Goal: Task Accomplishment & Management: Complete application form

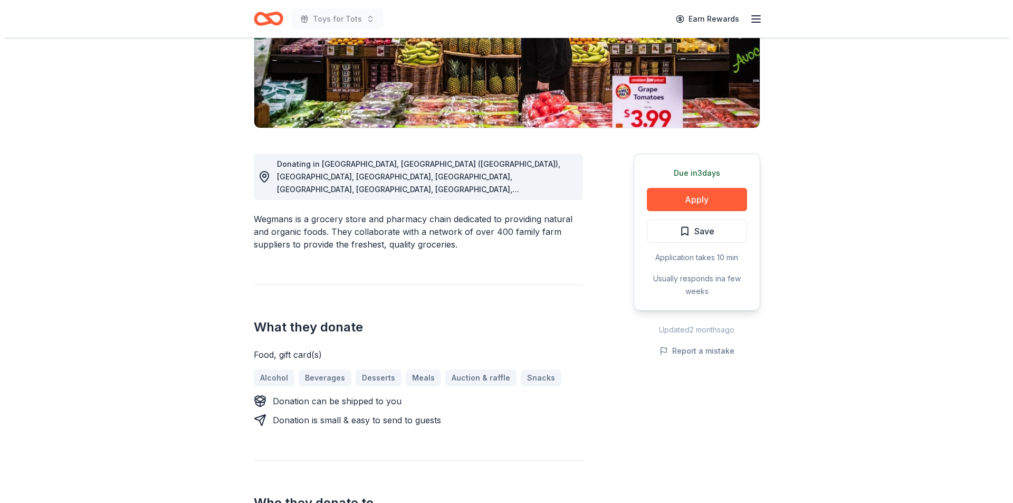
scroll to position [208, 0]
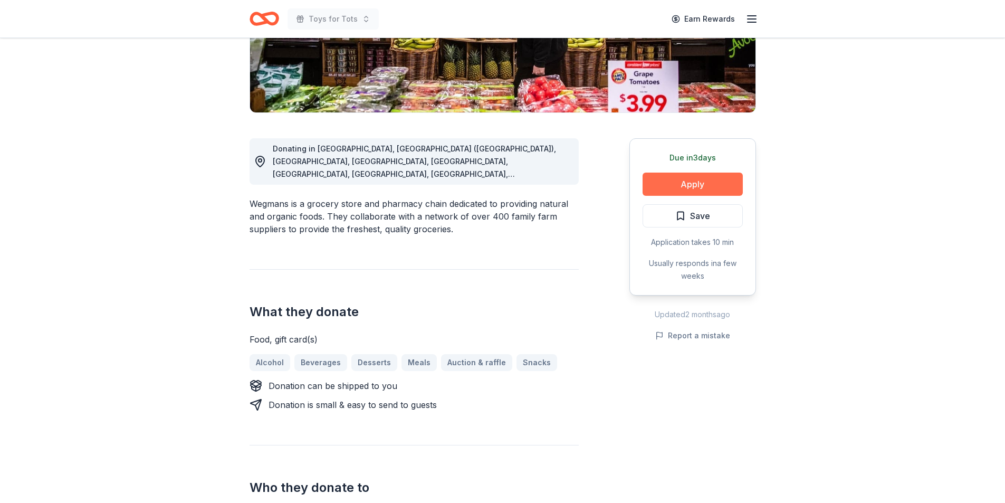
click at [682, 180] on button "Apply" at bounding box center [693, 184] width 100 height 23
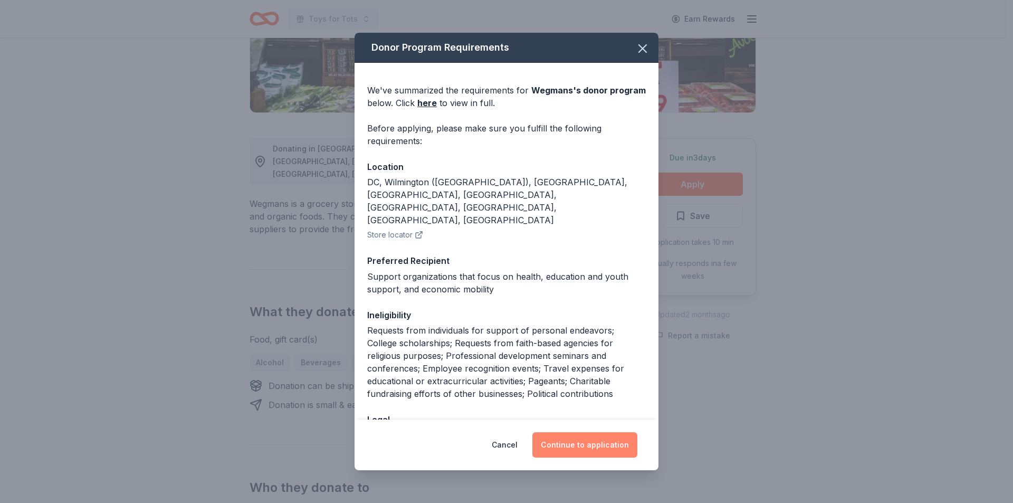
click at [591, 446] on button "Continue to application" at bounding box center [584, 444] width 105 height 25
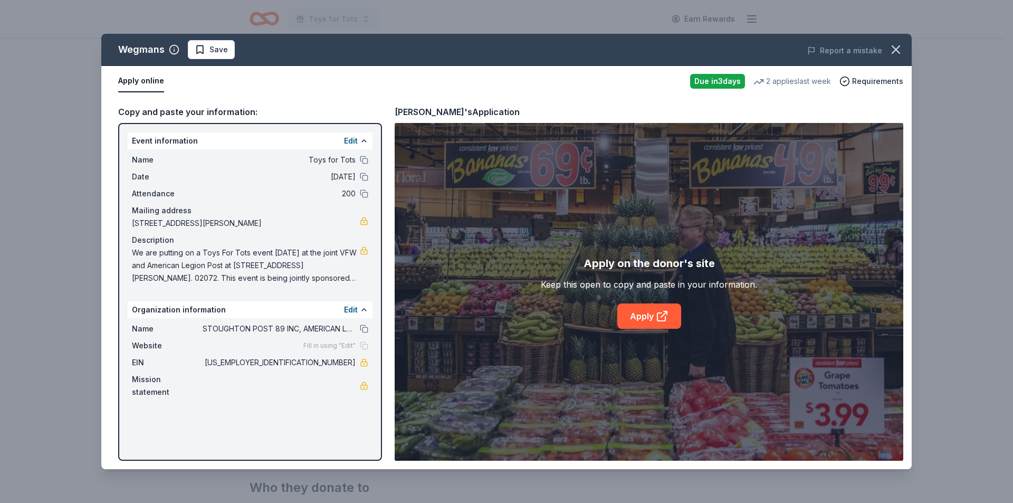
click at [324, 275] on span "We are putting on a Toys For Tots event November 15th at the joint VFW and Amer…" at bounding box center [246, 265] width 228 height 38
click at [350, 307] on button "Edit" at bounding box center [351, 309] width 14 height 13
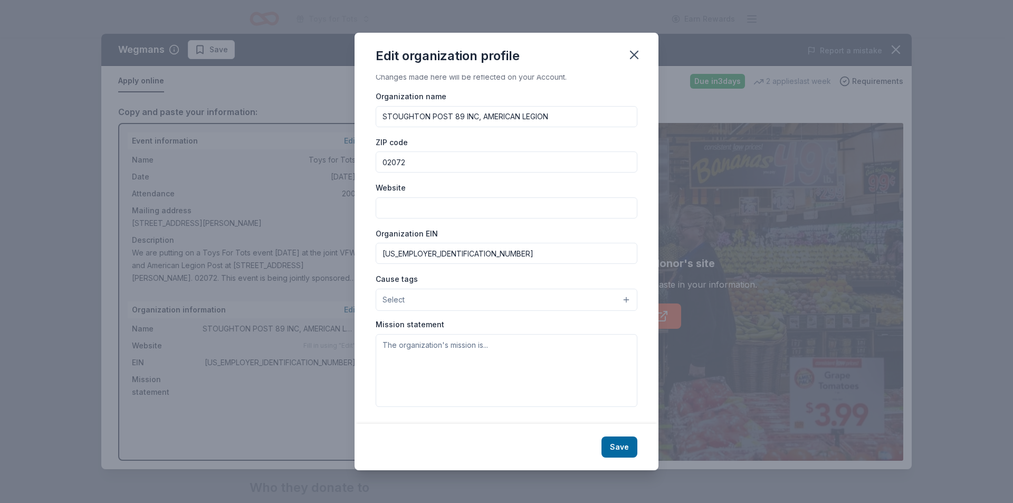
scroll to position [0, 0]
click at [637, 52] on icon "button" at bounding box center [633, 54] width 7 height 7
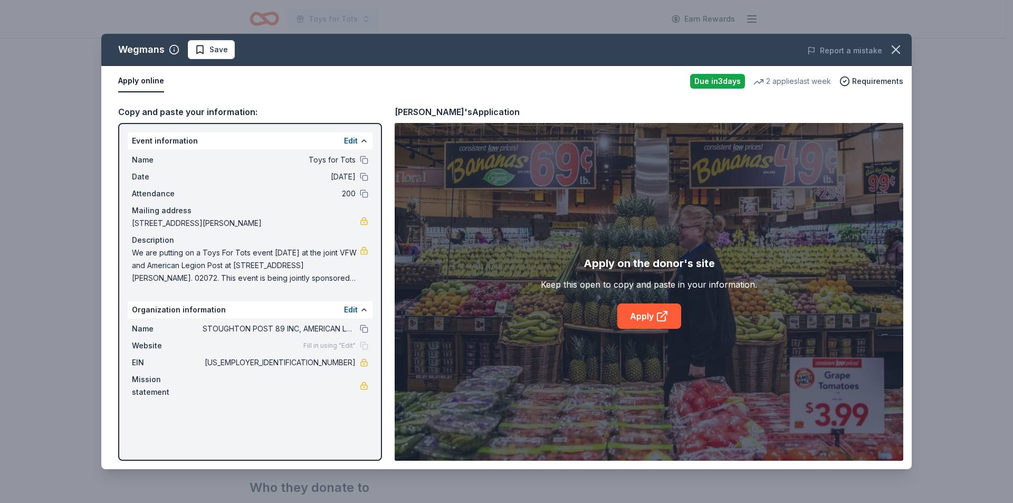
click at [324, 275] on span "We are putting on a Toys For Tots event November 15th at the joint VFW and Amer…" at bounding box center [246, 265] width 228 height 38
click at [269, 266] on span "We are putting on a Toys For Tots event November 15th at the joint VFW and Amer…" at bounding box center [246, 265] width 228 height 38
click at [168, 272] on span "We are putting on a Toys For Tots event November 15th at the joint VFW and Amer…" at bounding box center [246, 265] width 228 height 38
click at [349, 139] on button "Edit" at bounding box center [351, 141] width 14 height 13
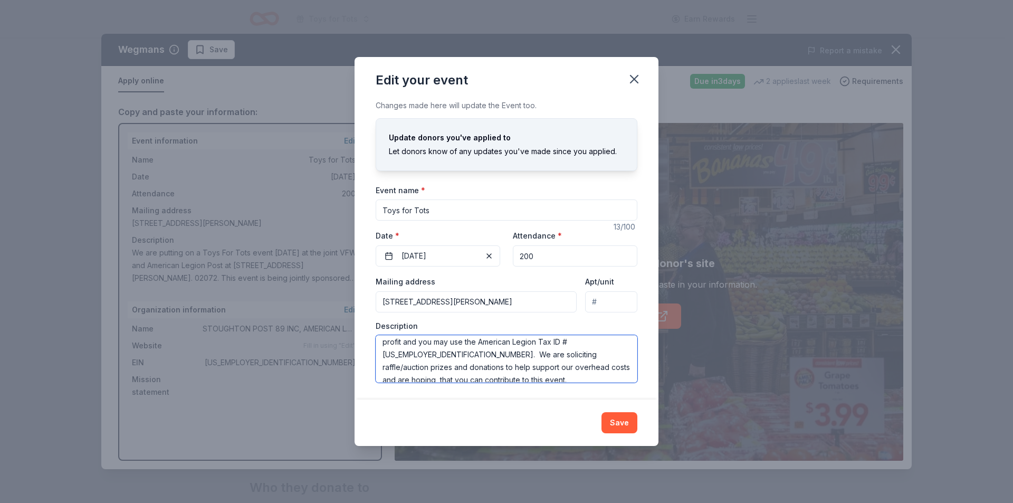
scroll to position [49, 0]
click at [594, 348] on textarea "We are putting on a Toys For Tots event November 15th at the joint VFW and Amer…" at bounding box center [507, 358] width 262 height 47
type textarea "We are putting on a Toys For Tots event November 15th at the joint VFW and Amer…"
click at [613, 415] on button "Save" at bounding box center [619, 422] width 36 height 21
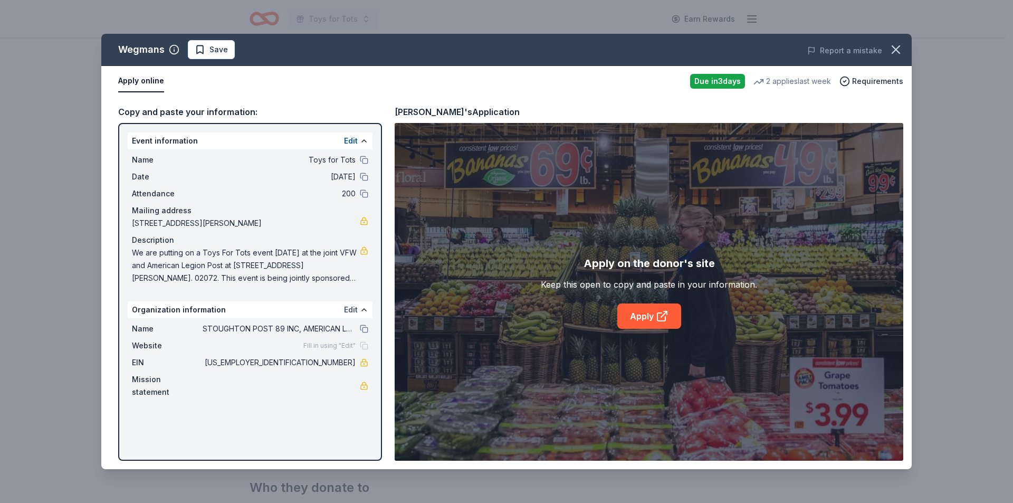
click at [353, 308] on button "Edit" at bounding box center [351, 309] width 14 height 13
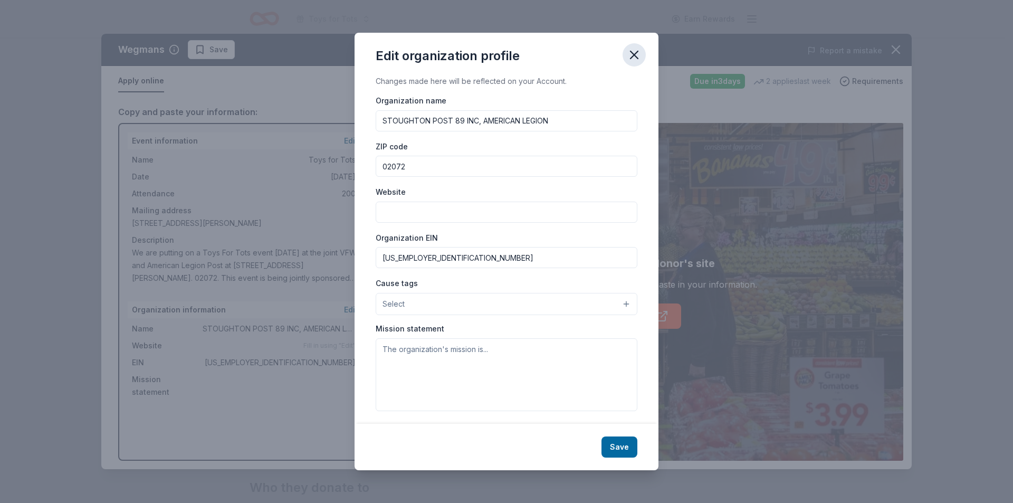
click at [639, 56] on icon "button" at bounding box center [634, 54] width 15 height 15
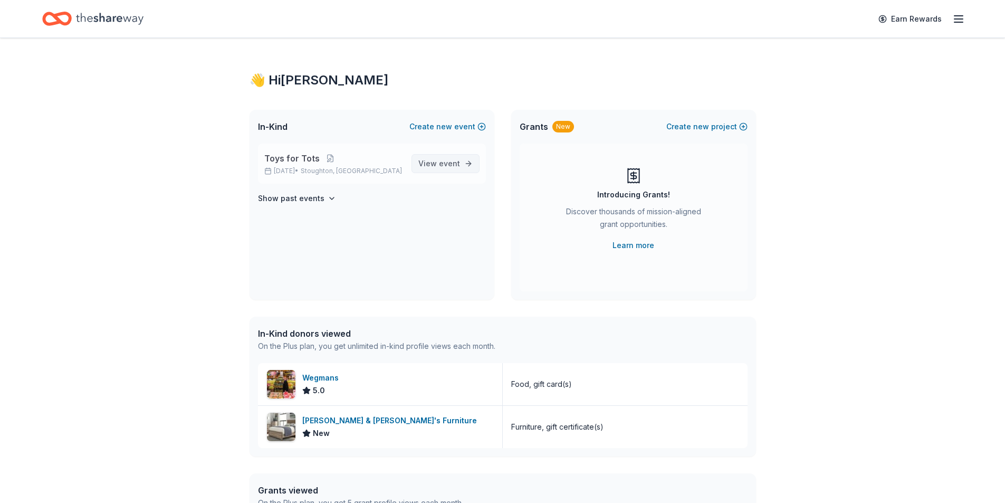
click at [445, 161] on span "event" at bounding box center [449, 163] width 21 height 9
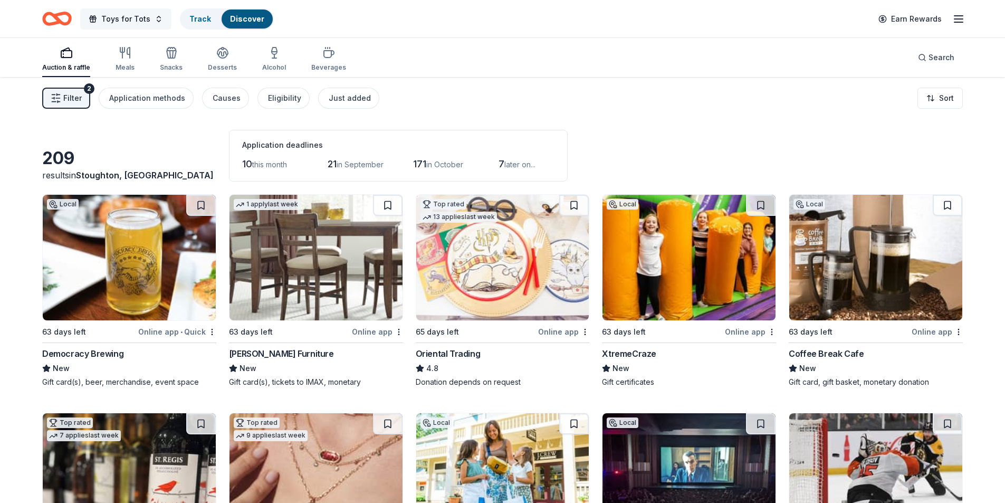
click at [141, 17] on span "Toys for Tots" at bounding box center [125, 19] width 49 height 13
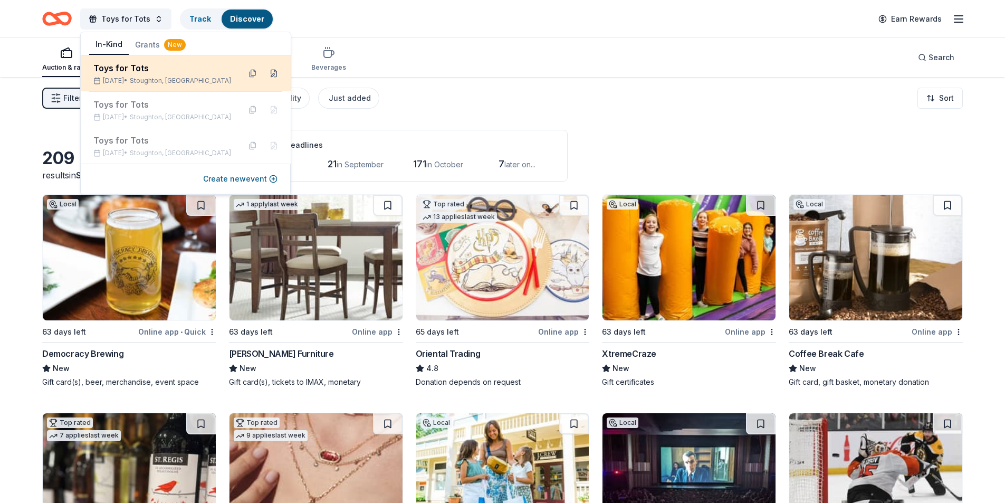
click at [275, 72] on button at bounding box center [273, 73] width 17 height 17
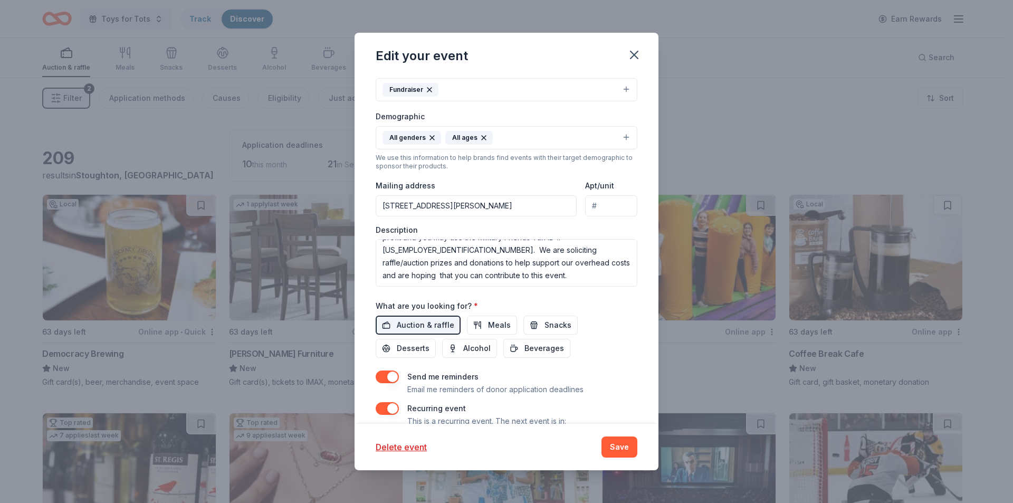
scroll to position [261, 0]
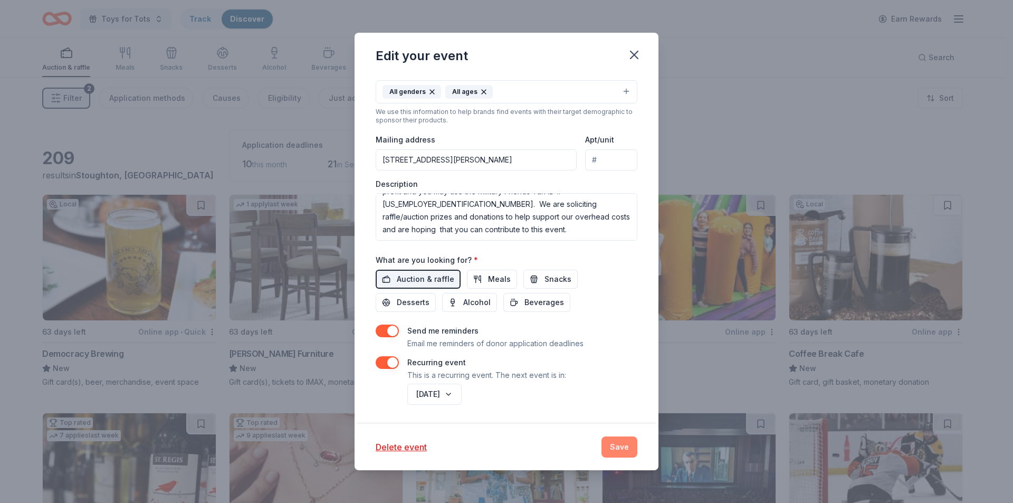
click at [619, 445] on button "Save" at bounding box center [619, 446] width 36 height 21
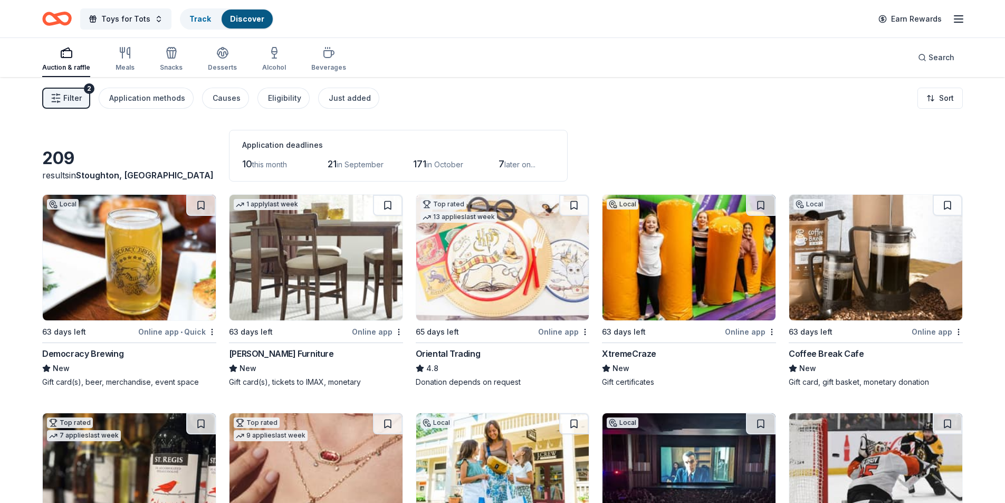
click at [76, 98] on span "Filter" at bounding box center [72, 98] width 18 height 13
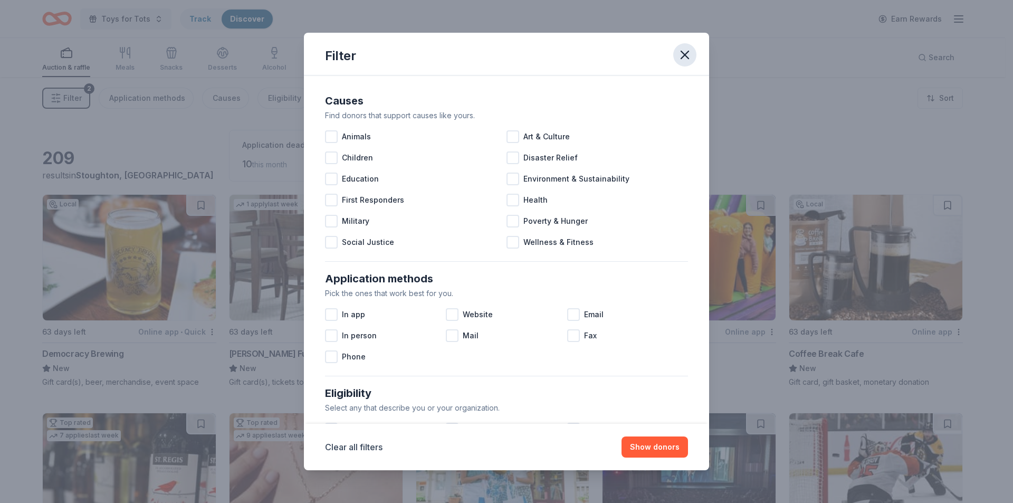
click at [686, 53] on icon "button" at bounding box center [684, 54] width 7 height 7
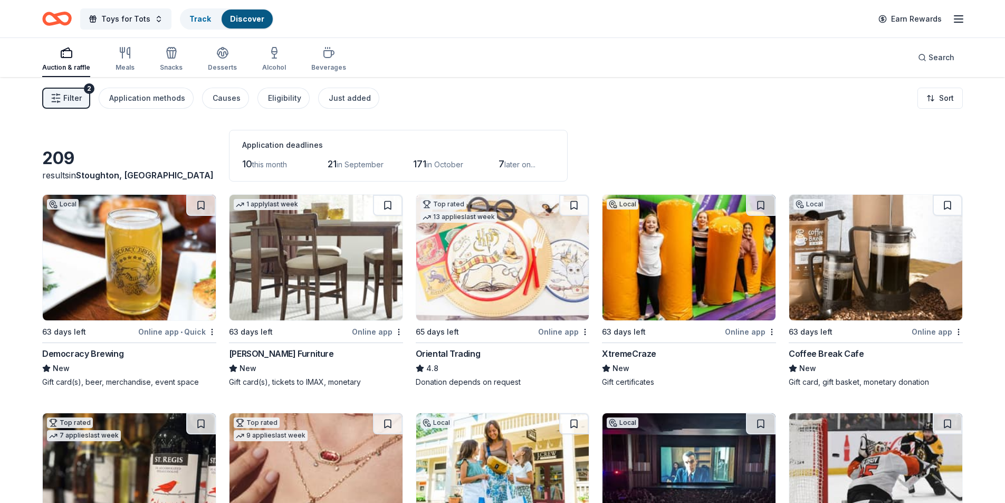
click at [87, 87] on div "2" at bounding box center [89, 88] width 11 height 11
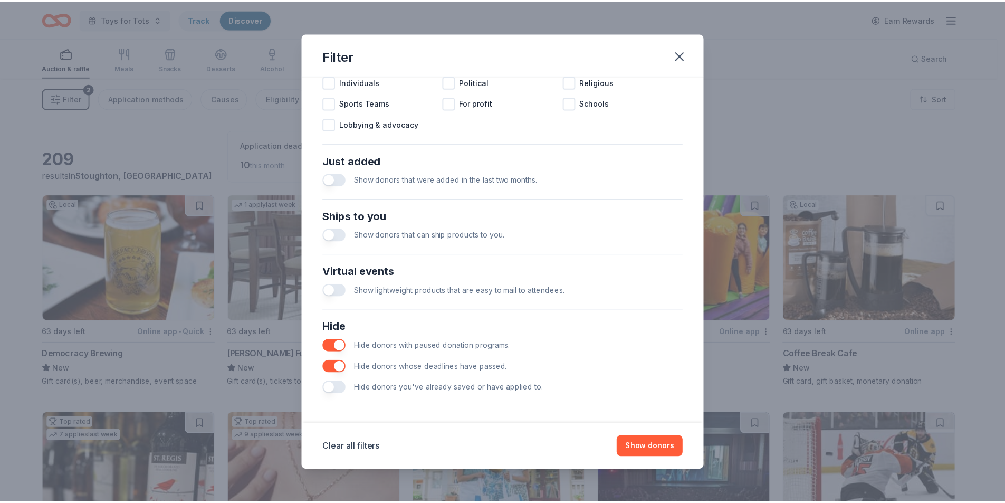
scroll to position [0, 0]
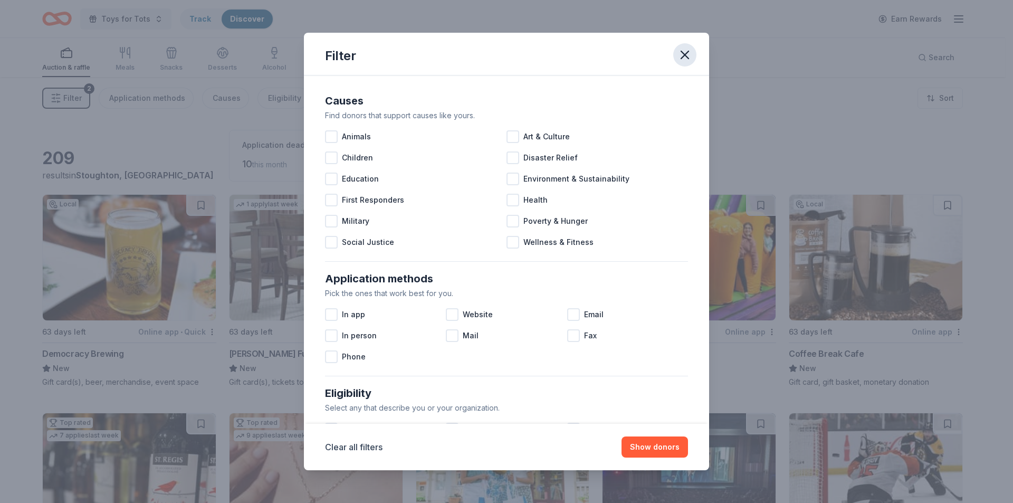
click at [683, 50] on icon "button" at bounding box center [684, 54] width 15 height 15
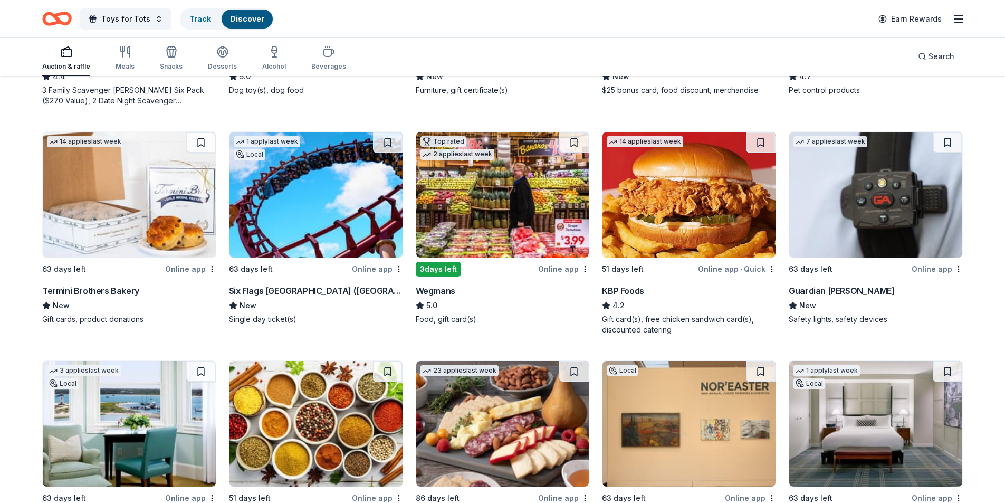
scroll to position [738, 0]
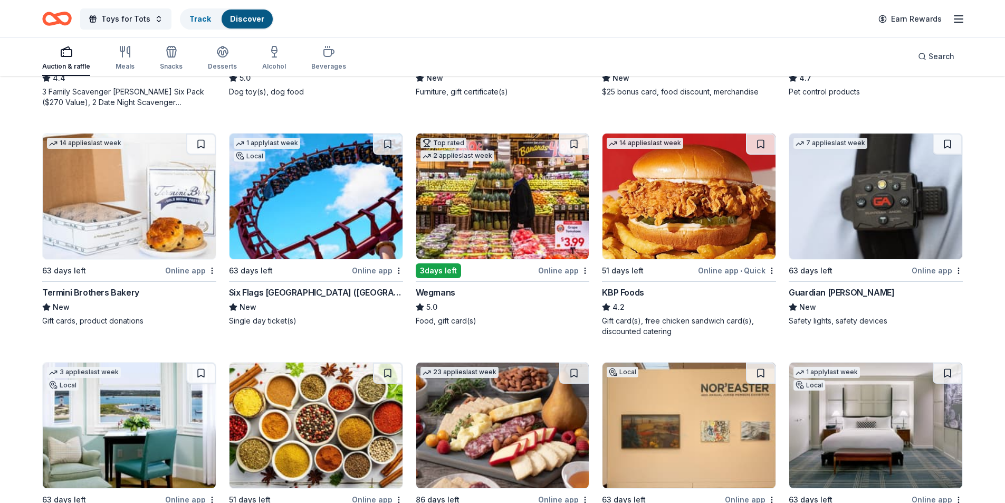
click at [510, 216] on img at bounding box center [502, 196] width 173 height 126
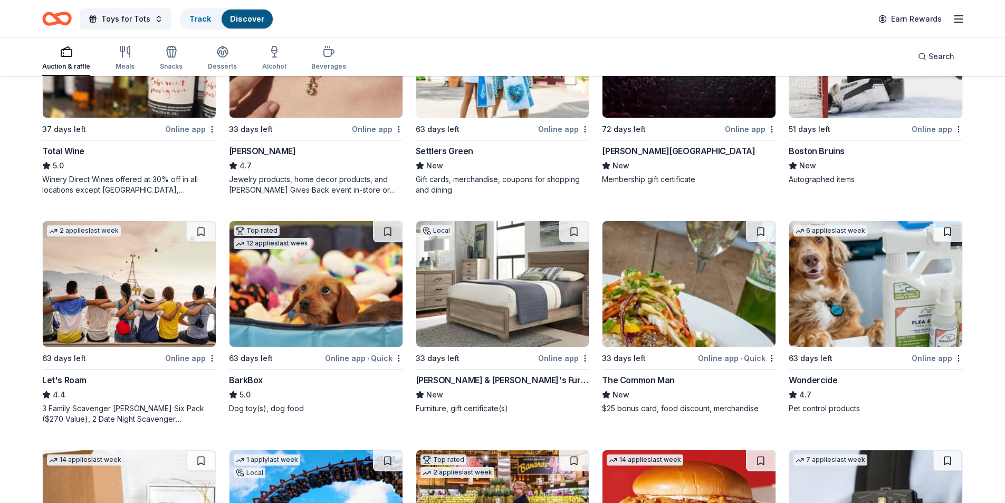
scroll to position [0, 0]
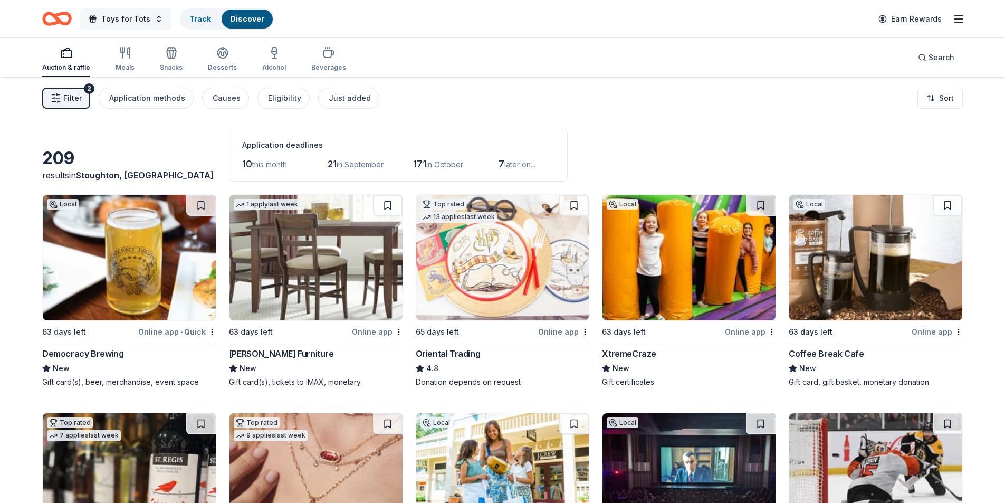
click at [145, 21] on span "Toys for Tots" at bounding box center [125, 19] width 49 height 13
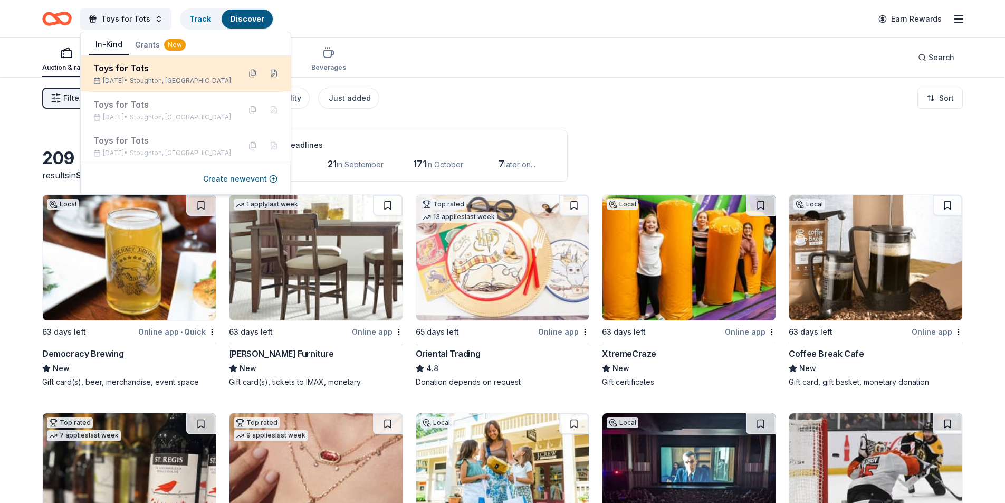
click at [129, 71] on div "Toys for Tots" at bounding box center [162, 68] width 138 height 13
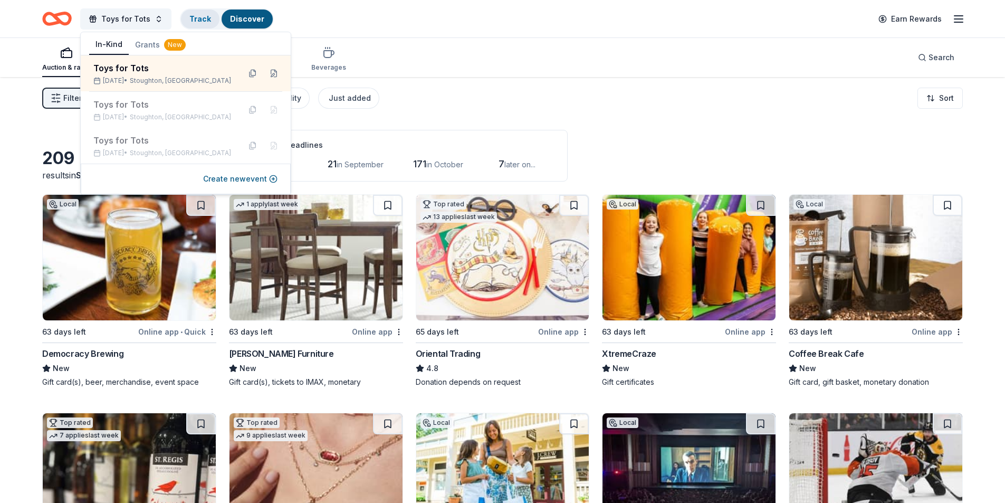
click at [196, 17] on link "Track" at bounding box center [200, 18] width 22 height 9
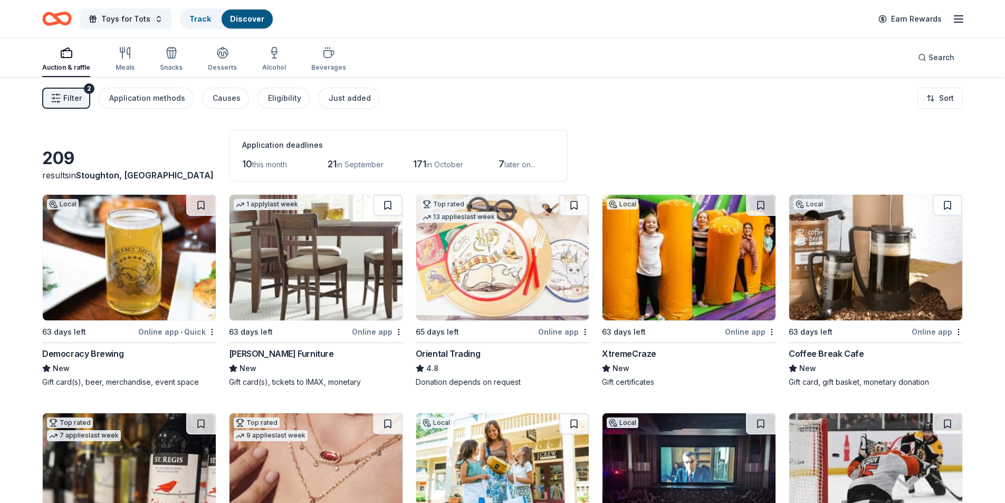
click at [236, 15] on link "Discover" at bounding box center [247, 18] width 34 height 9
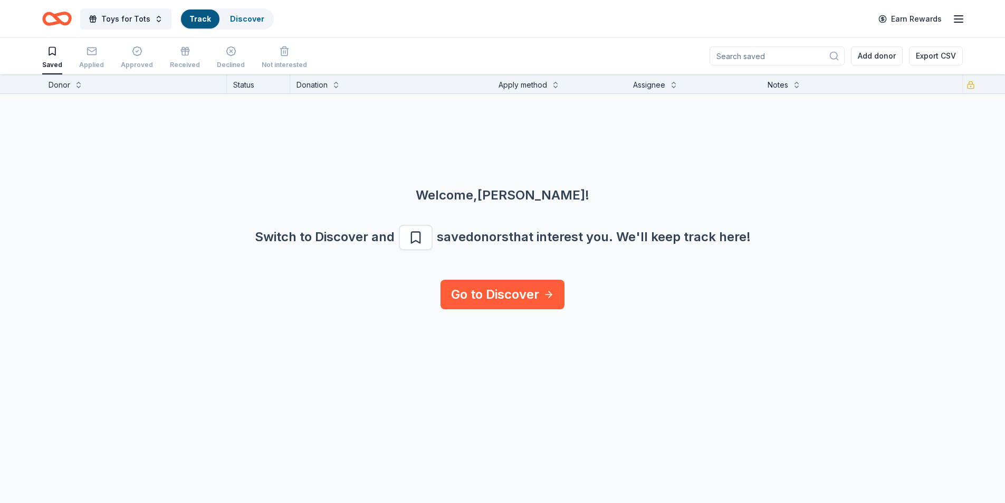
click at [53, 54] on icon "button" at bounding box center [52, 51] width 6 height 8
click at [53, 55] on icon "button" at bounding box center [52, 51] width 11 height 11
click at [139, 16] on span "Toys for Tots" at bounding box center [125, 19] width 49 height 13
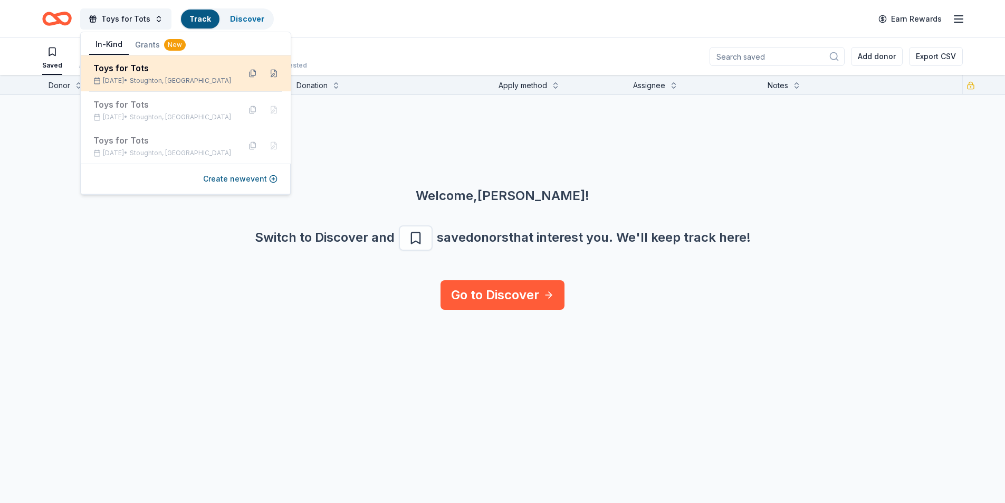
click at [128, 79] on div "Nov 15, 2025 • Stoughton, MA" at bounding box center [162, 80] width 138 height 8
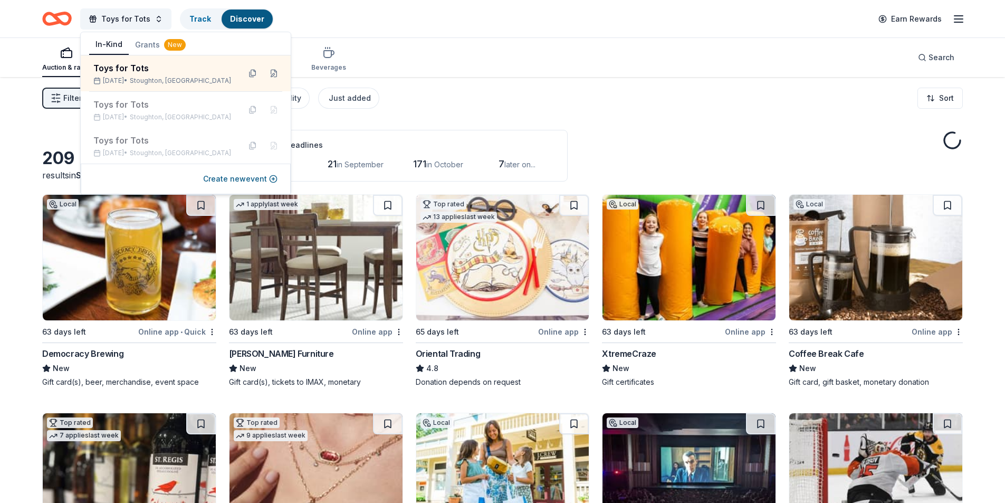
click at [534, 108] on div "Filter 2 Application methods Causes Eligibility Just added Sort" at bounding box center [502, 98] width 1005 height 42
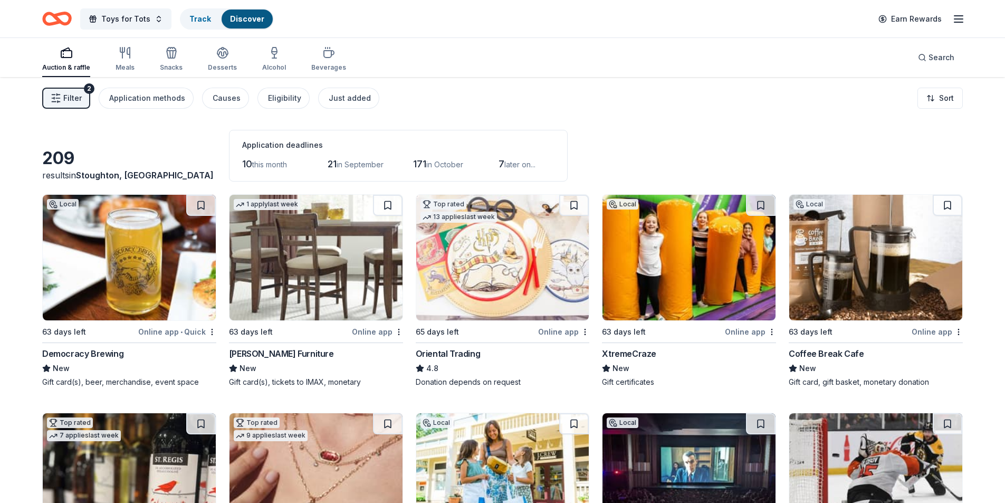
click at [60, 96] on icon "button" at bounding box center [56, 98] width 11 height 11
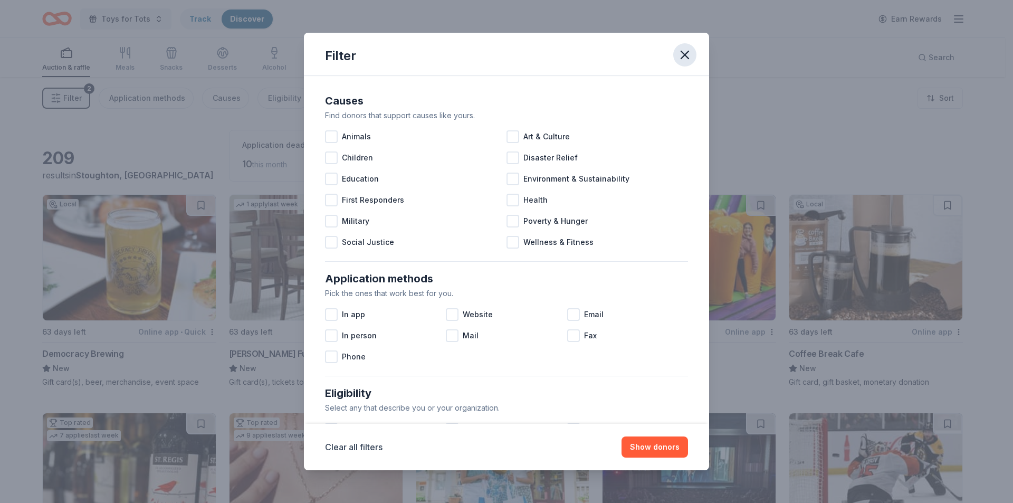
click at [687, 49] on icon "button" at bounding box center [684, 54] width 15 height 15
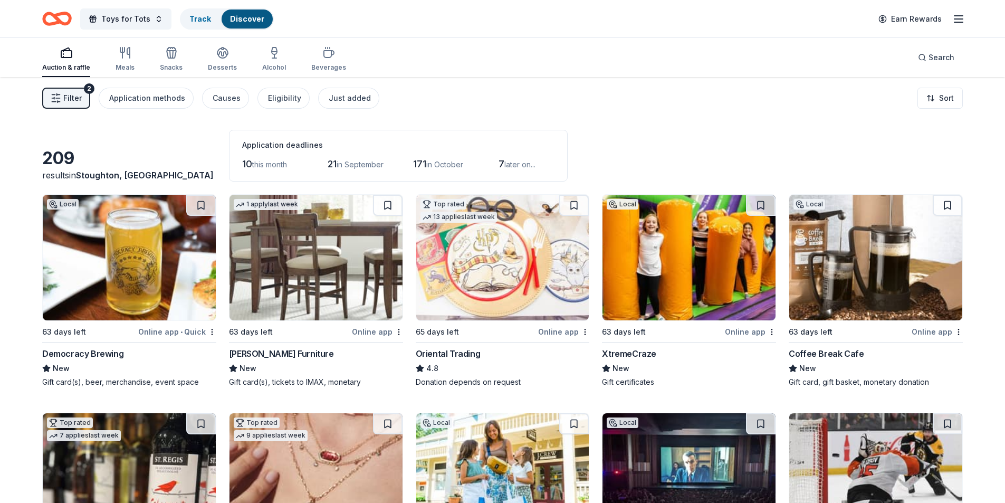
click at [59, 58] on div "button" at bounding box center [66, 52] width 48 height 13
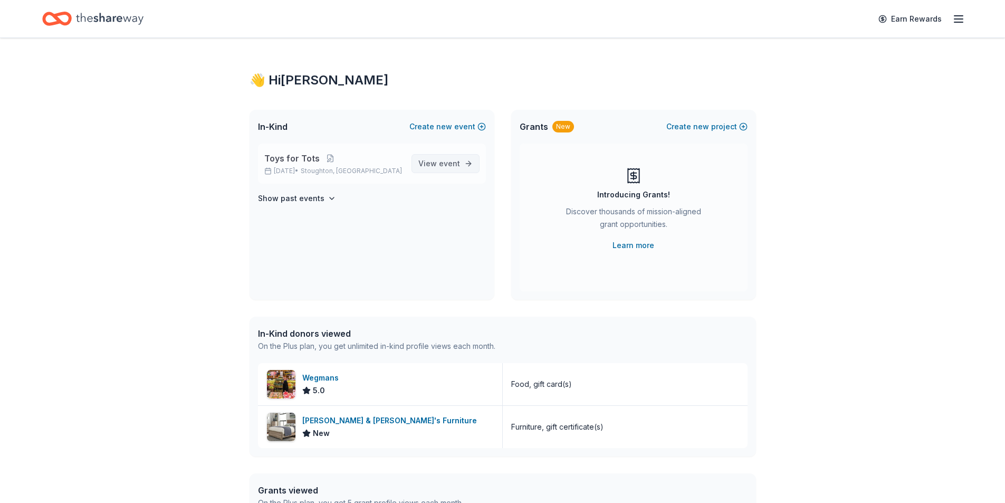
click at [466, 165] on link "View event" at bounding box center [445, 163] width 68 height 19
click at [290, 159] on span "Toys for Tots" at bounding box center [291, 158] width 55 height 13
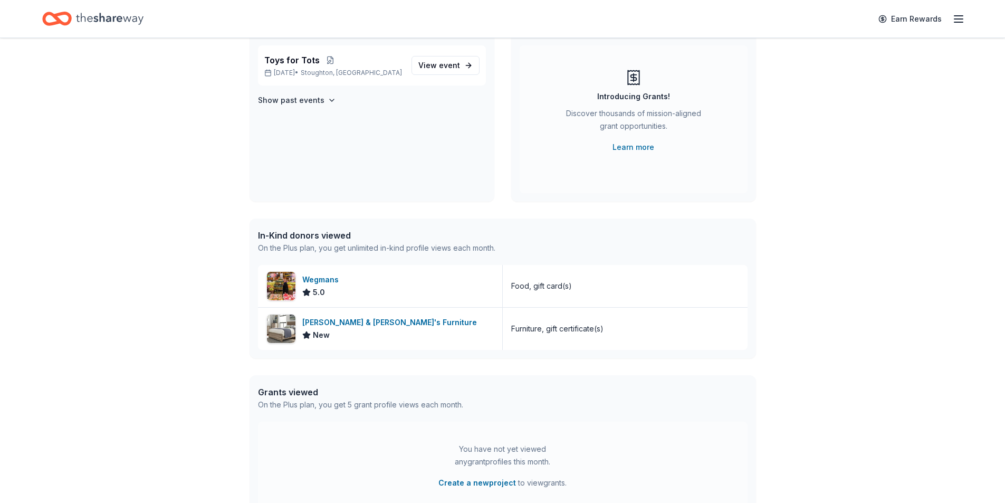
scroll to position [98, 0]
click at [540, 332] on div "Furniture, gift certificate(s)" at bounding box center [557, 329] width 92 height 13
click at [336, 320] on div "[PERSON_NAME] & [PERSON_NAME]'s Furniture" at bounding box center [391, 323] width 179 height 13
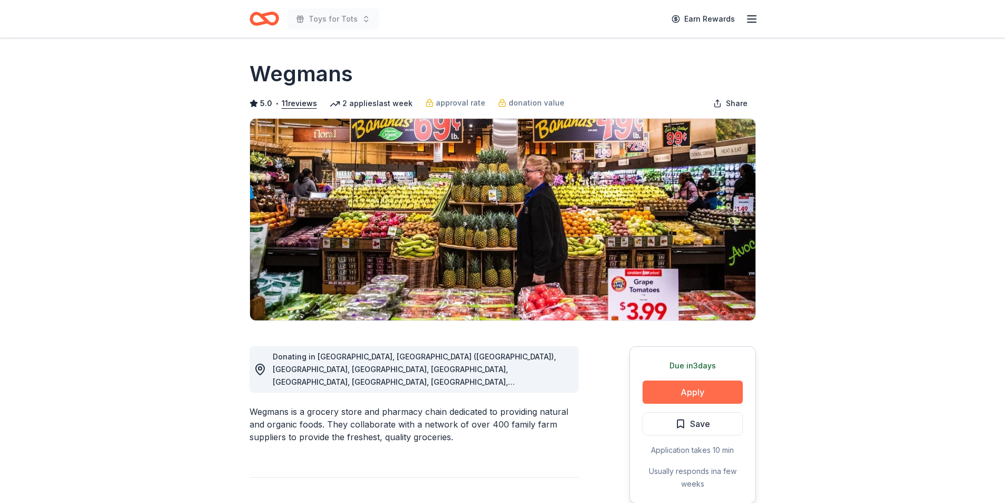
click at [700, 394] on button "Apply" at bounding box center [693, 391] width 100 height 23
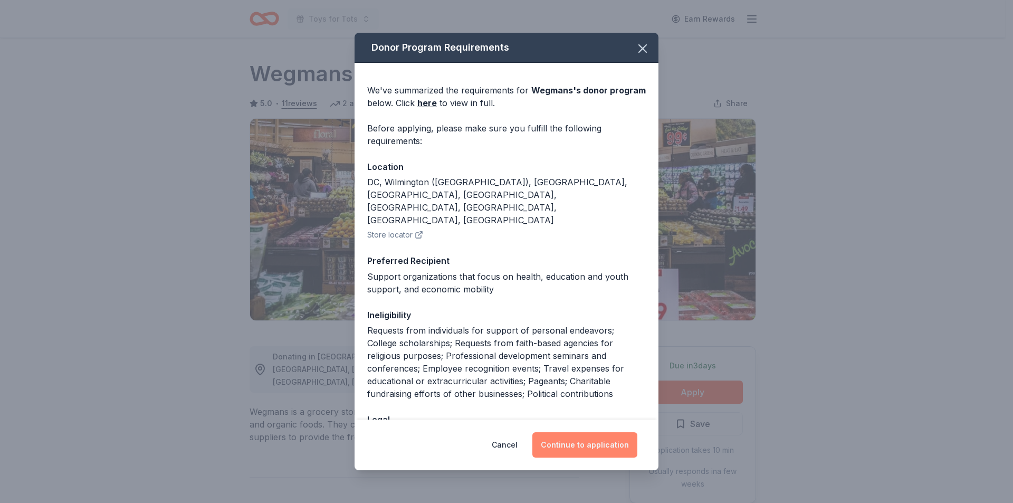
click at [601, 442] on button "Continue to application" at bounding box center [584, 444] width 105 height 25
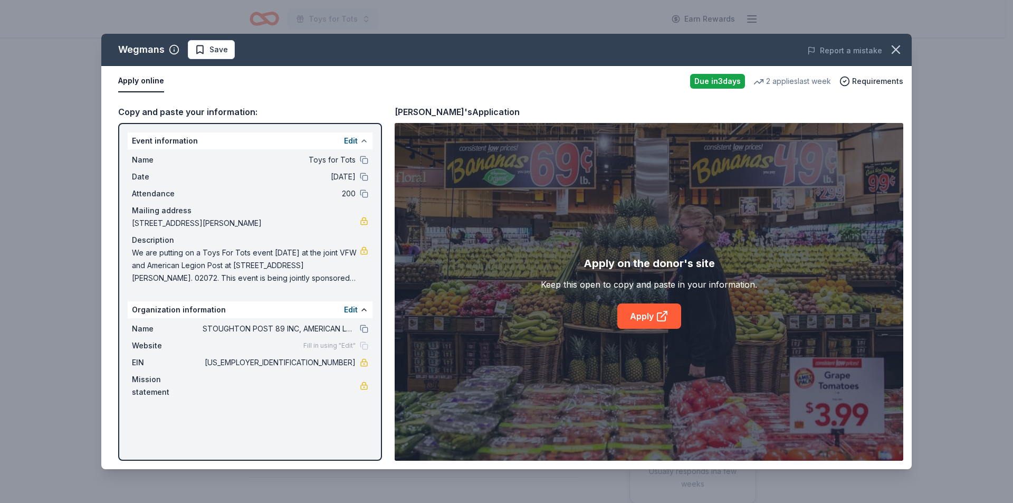
click at [363, 141] on button at bounding box center [364, 141] width 8 height 8
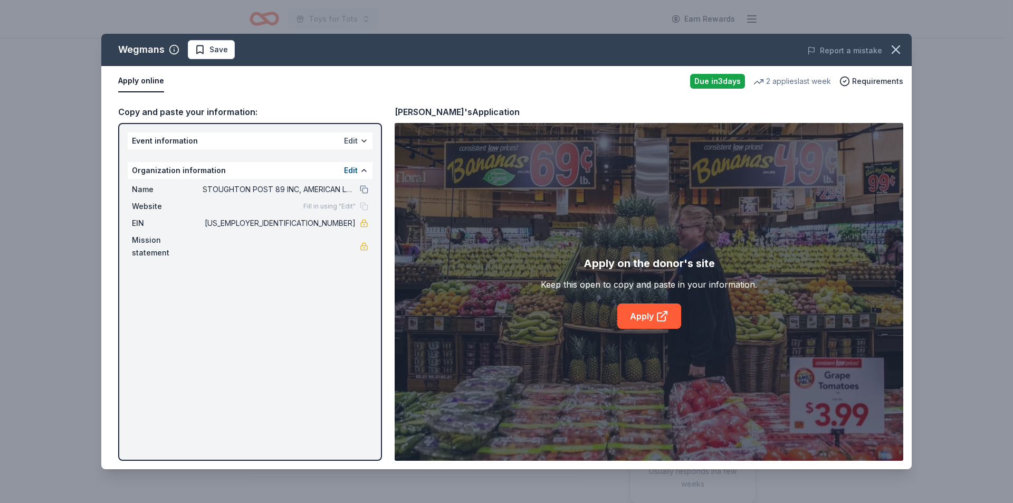
click at [355, 143] on button "Edit" at bounding box center [351, 141] width 14 height 13
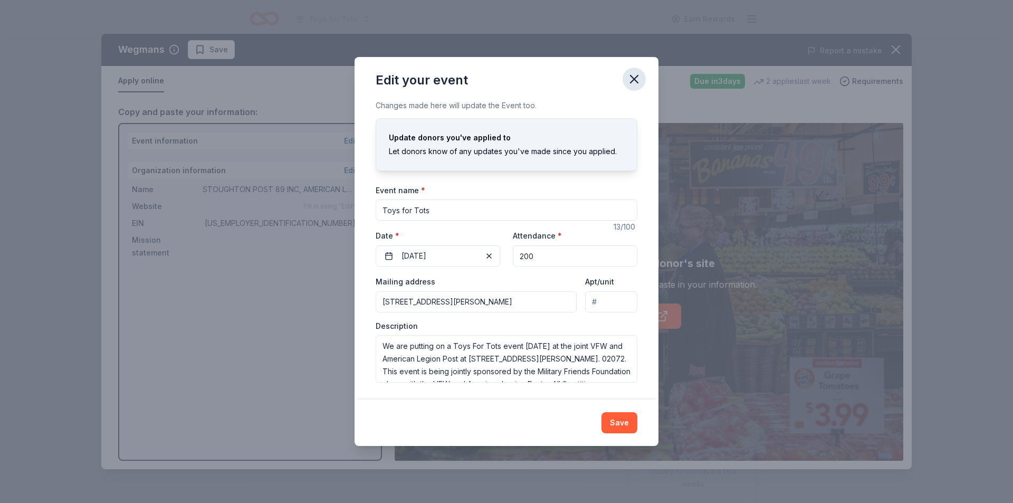
click at [633, 78] on icon "button" at bounding box center [633, 78] width 7 height 7
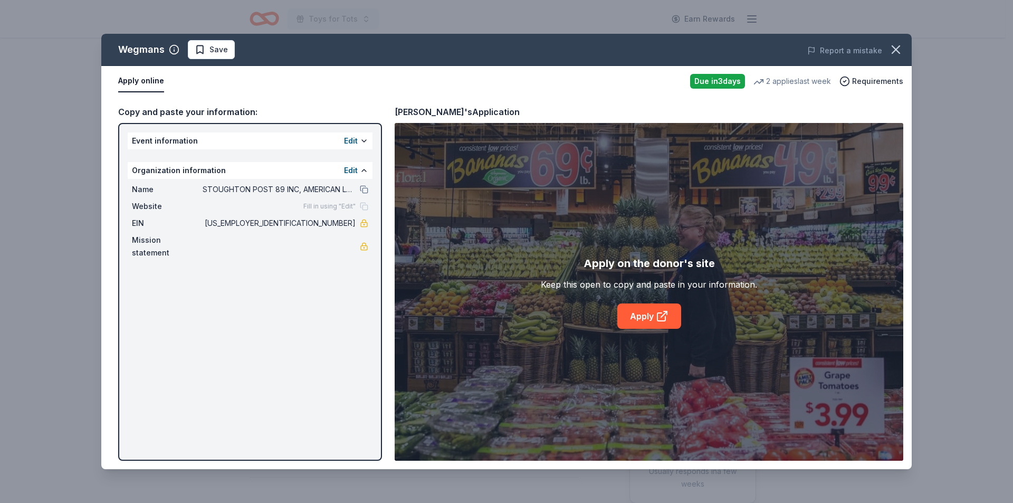
click at [130, 83] on button "Apply online" at bounding box center [141, 81] width 46 height 22
click at [637, 313] on link "Apply" at bounding box center [649, 315] width 64 height 25
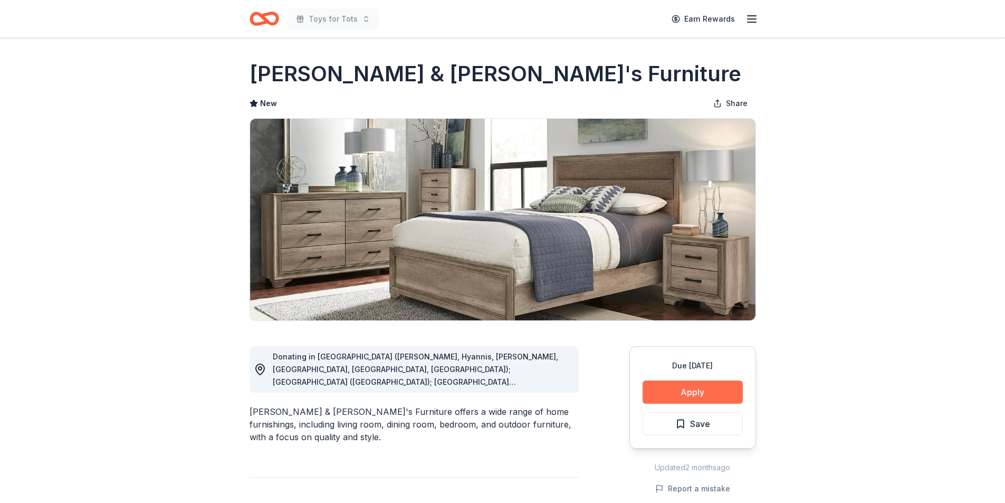
click at [691, 391] on button "Apply" at bounding box center [693, 391] width 100 height 23
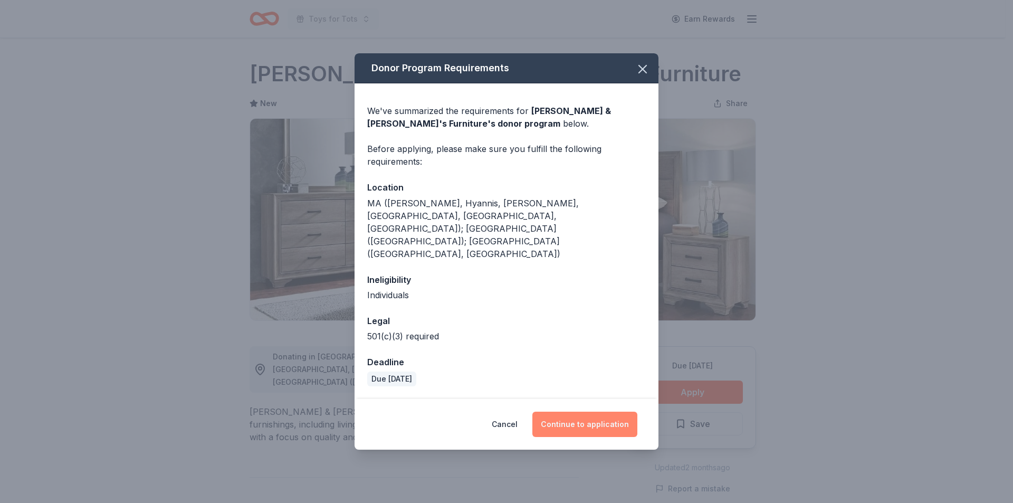
click at [589, 411] on button "Continue to application" at bounding box center [584, 423] width 105 height 25
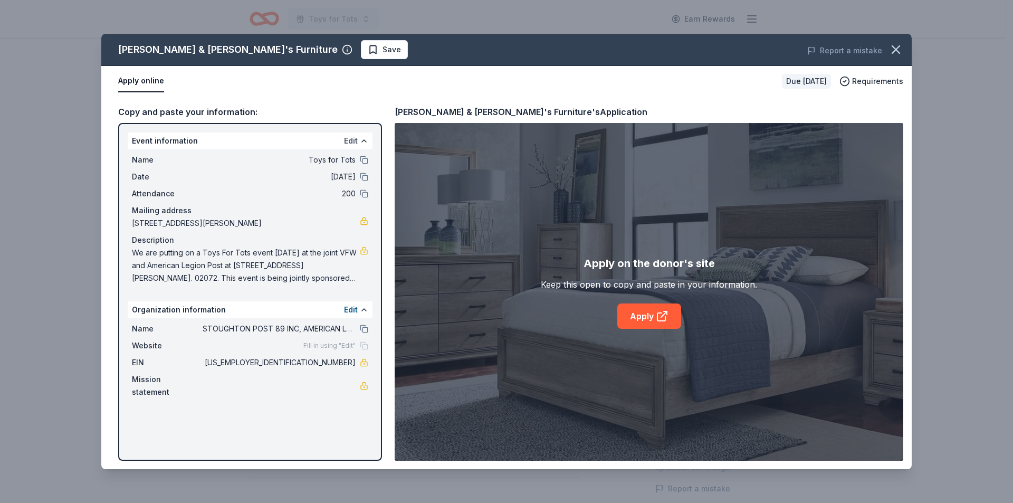
click at [356, 139] on button "Edit" at bounding box center [351, 141] width 14 height 13
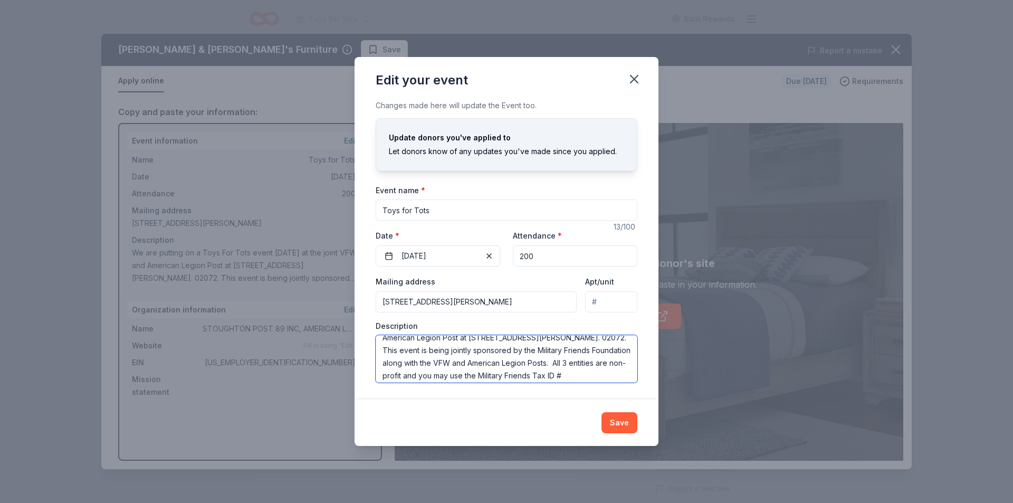
scroll to position [42, 0]
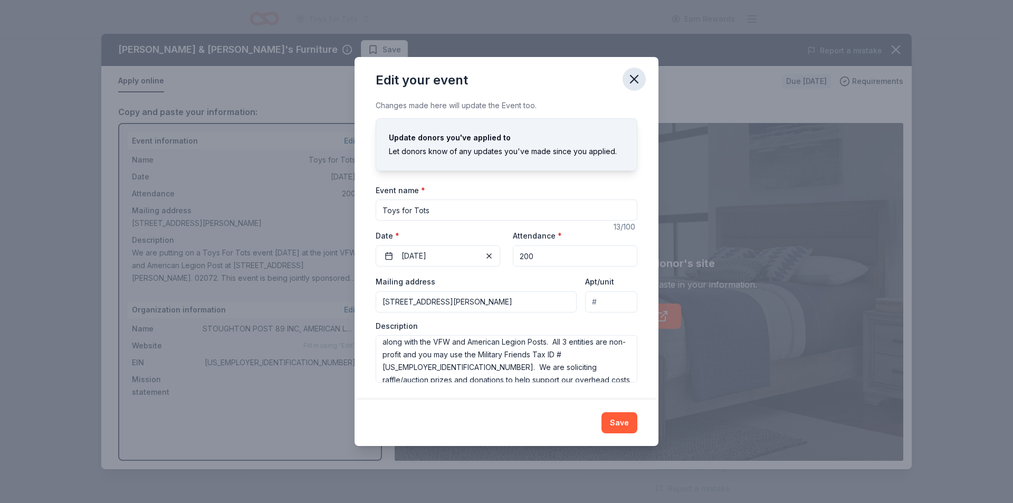
click at [635, 78] on icon "button" at bounding box center [633, 78] width 7 height 7
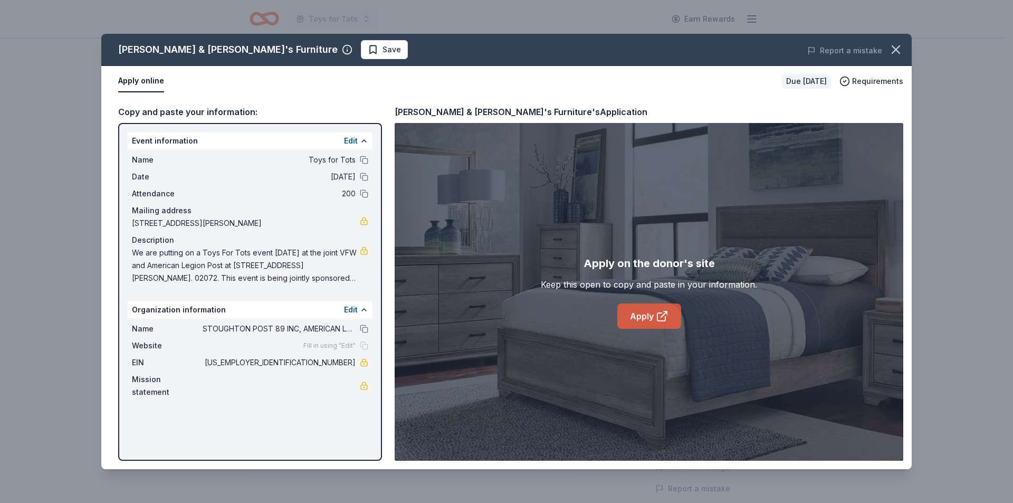
click at [635, 313] on link "Apply" at bounding box center [649, 315] width 64 height 25
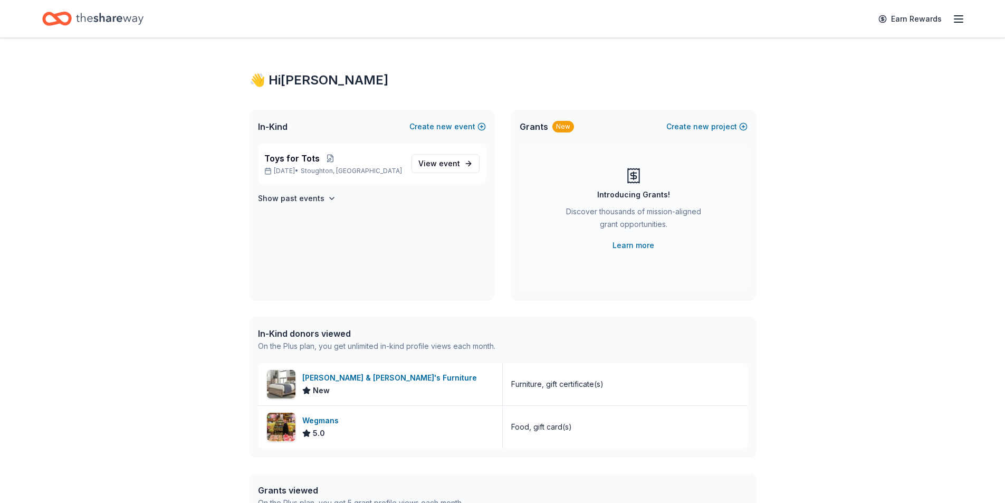
scroll to position [98, 0]
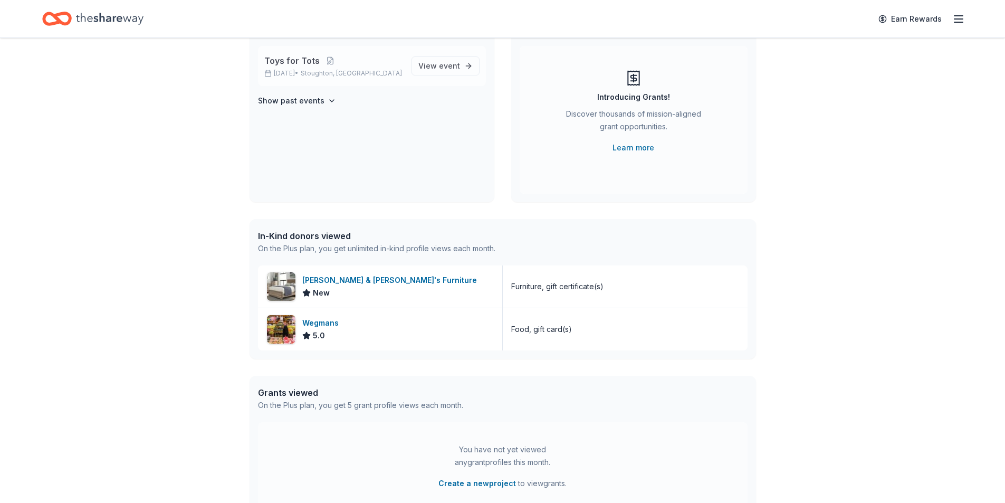
click at [308, 62] on span "Toys for Tots" at bounding box center [291, 60] width 55 height 13
click at [441, 63] on span "event" at bounding box center [449, 65] width 21 height 9
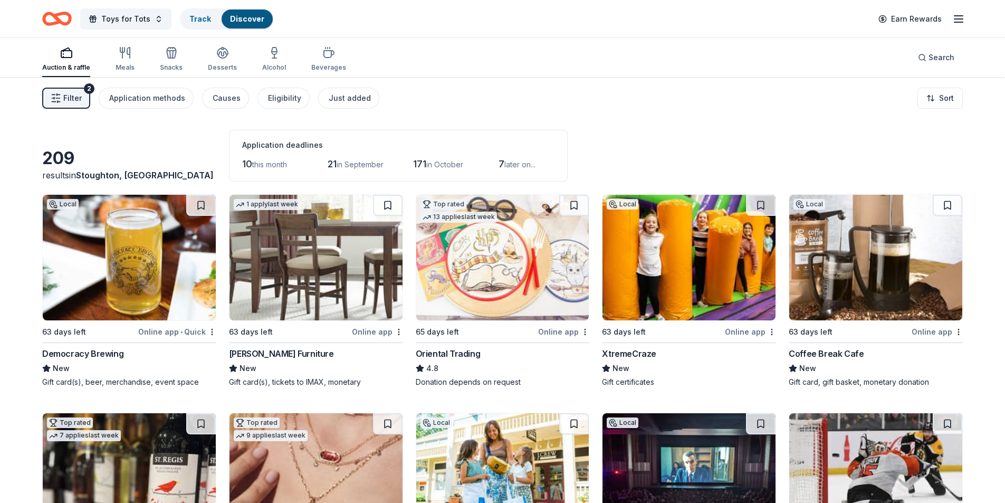
scroll to position [98, 0]
